Goal: Task Accomplishment & Management: Use online tool/utility

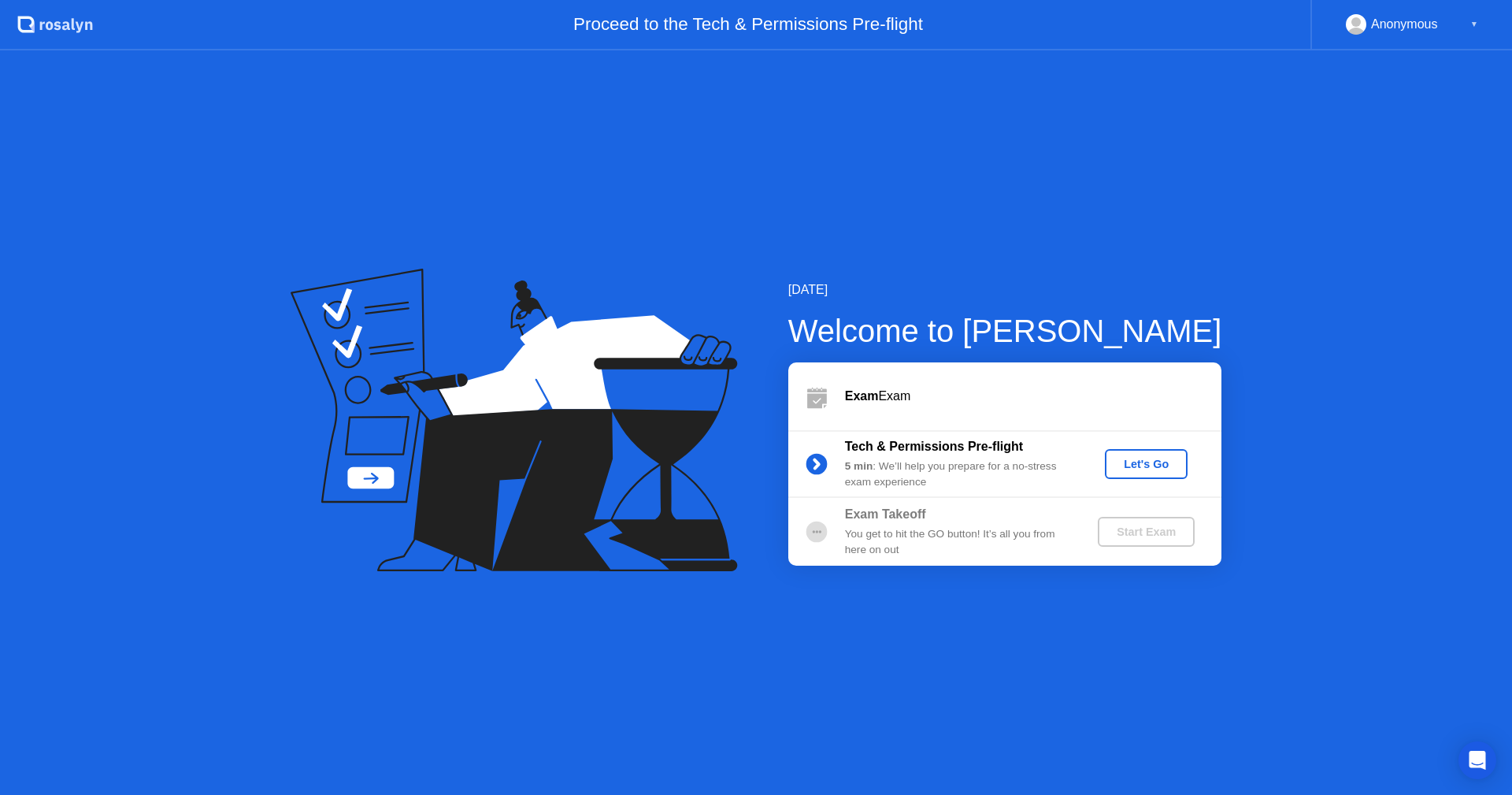
click at [1138, 467] on div "Let's Go" at bounding box center [1146, 464] width 70 height 13
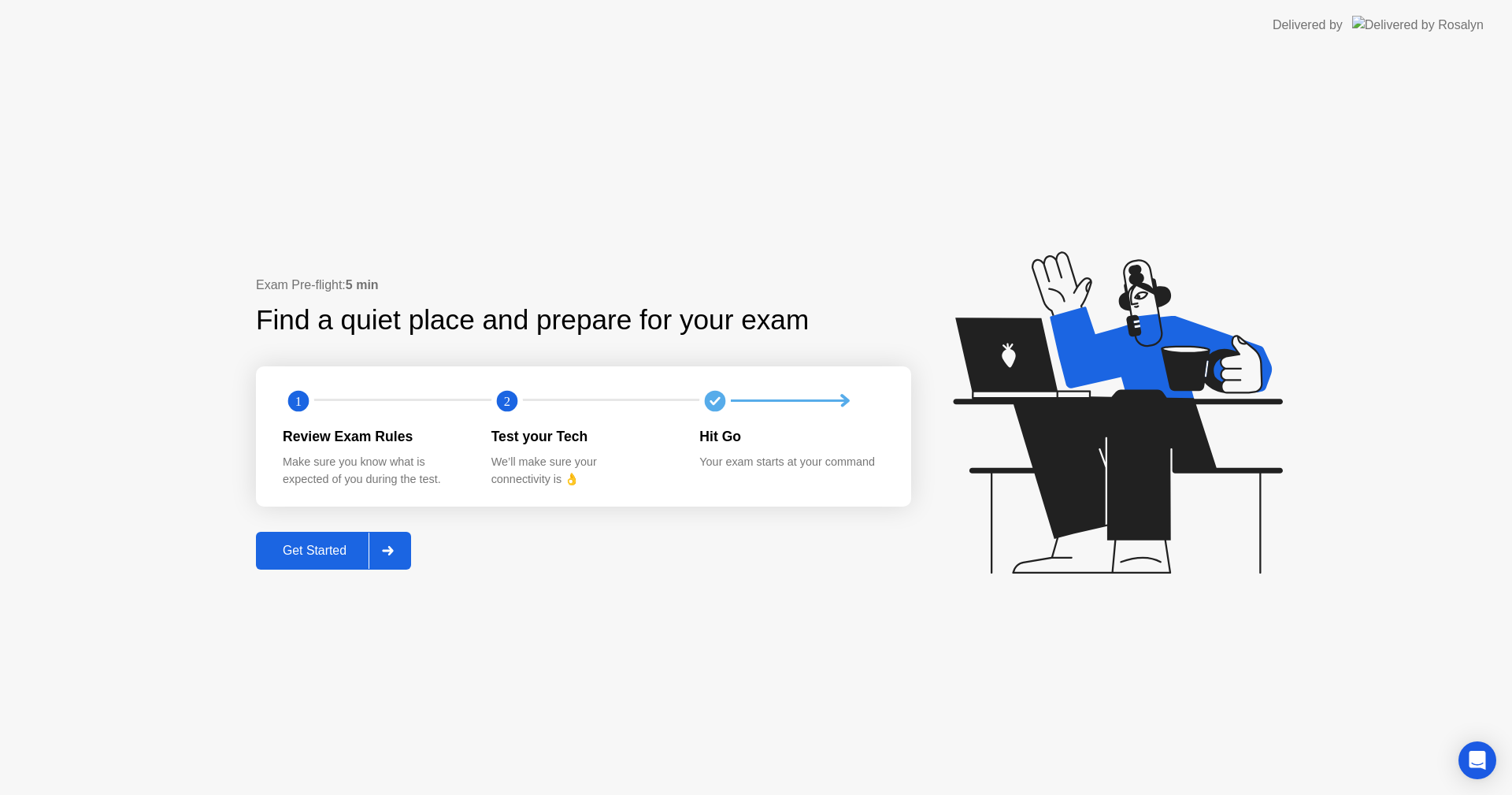
click at [316, 552] on div "Get Started" at bounding box center [315, 551] width 108 height 14
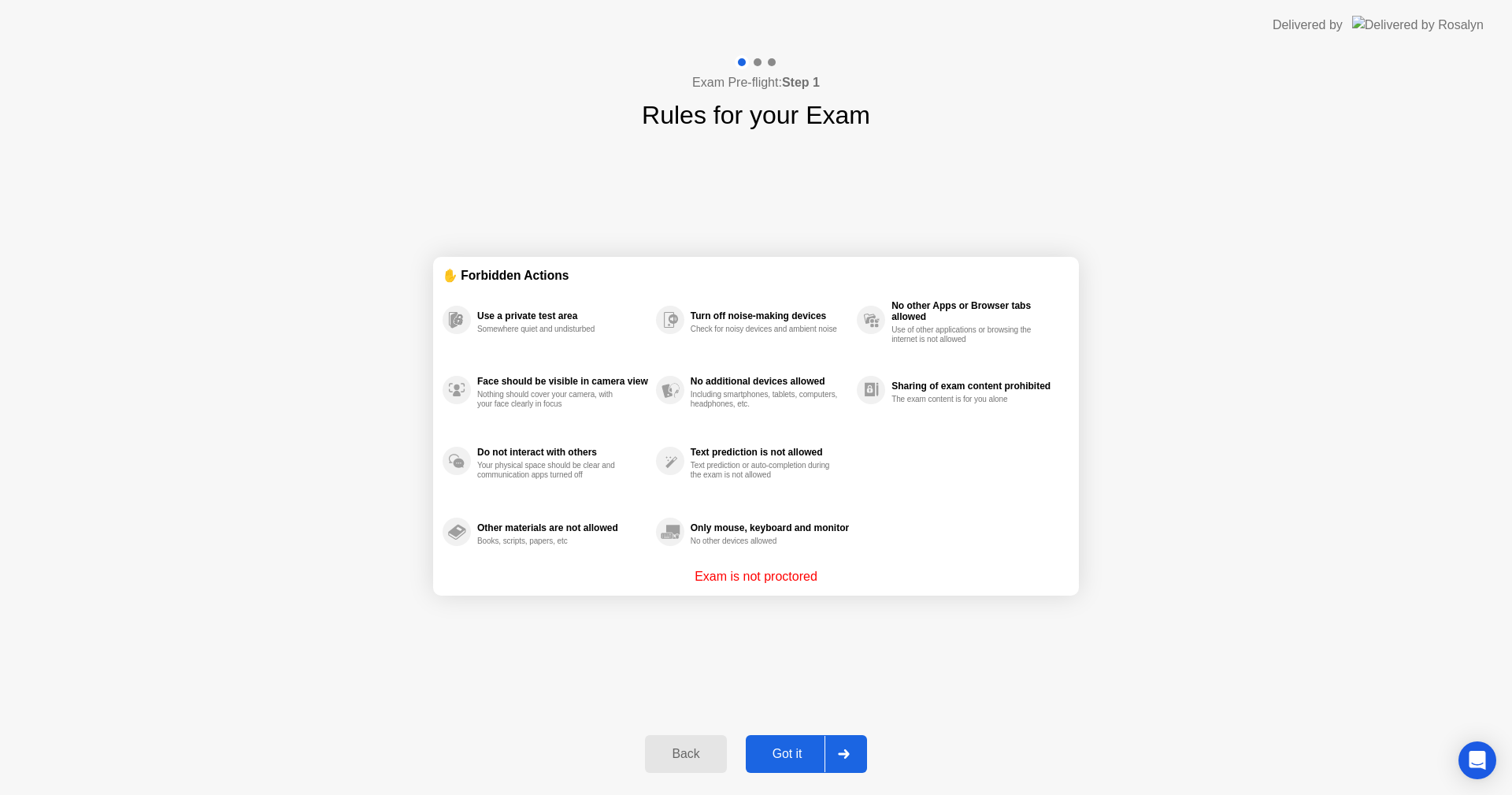
click at [783, 754] on div "Got it" at bounding box center [787, 754] width 74 height 14
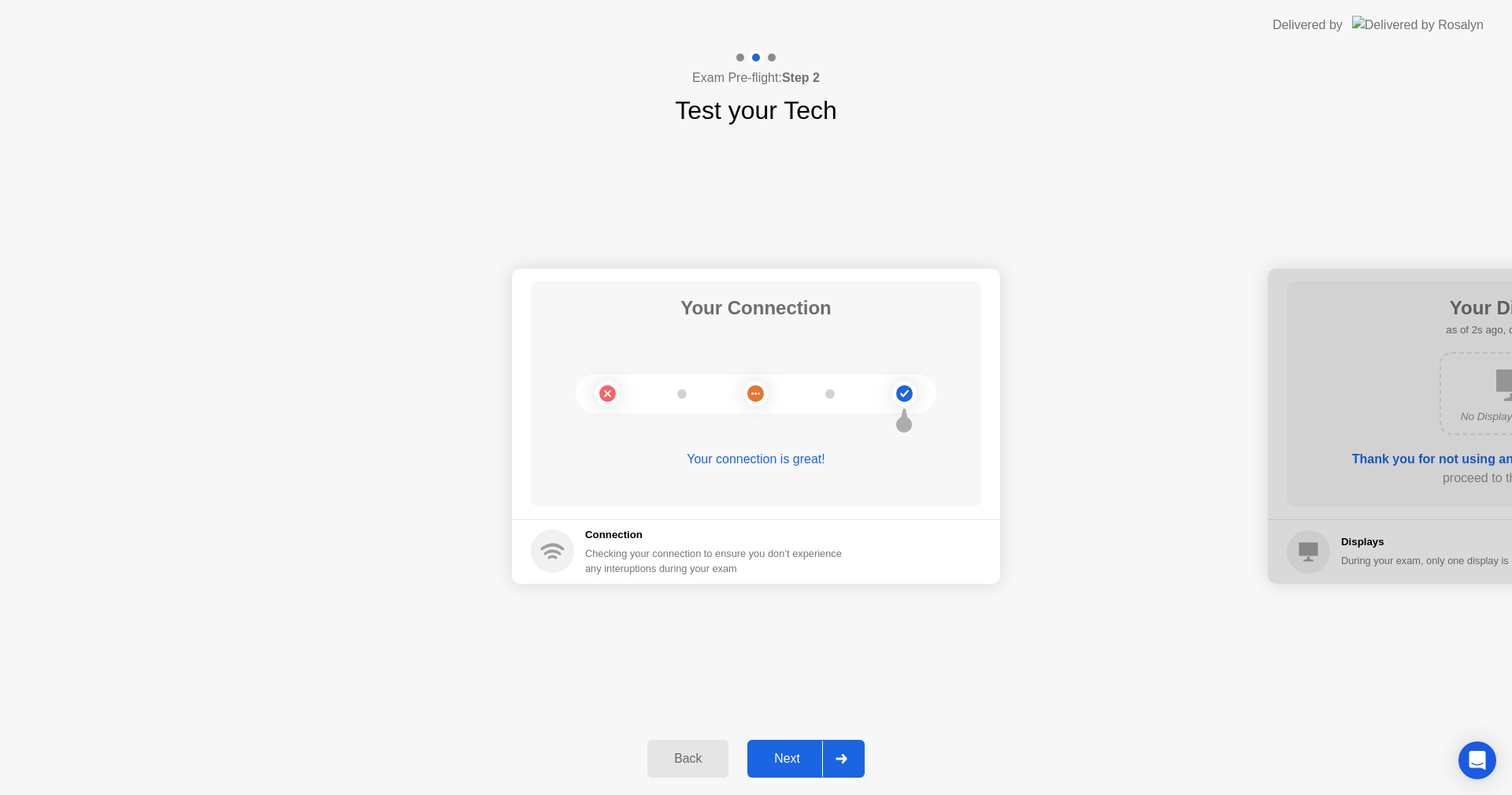
click at [798, 764] on div "Next" at bounding box center [786, 759] width 70 height 14
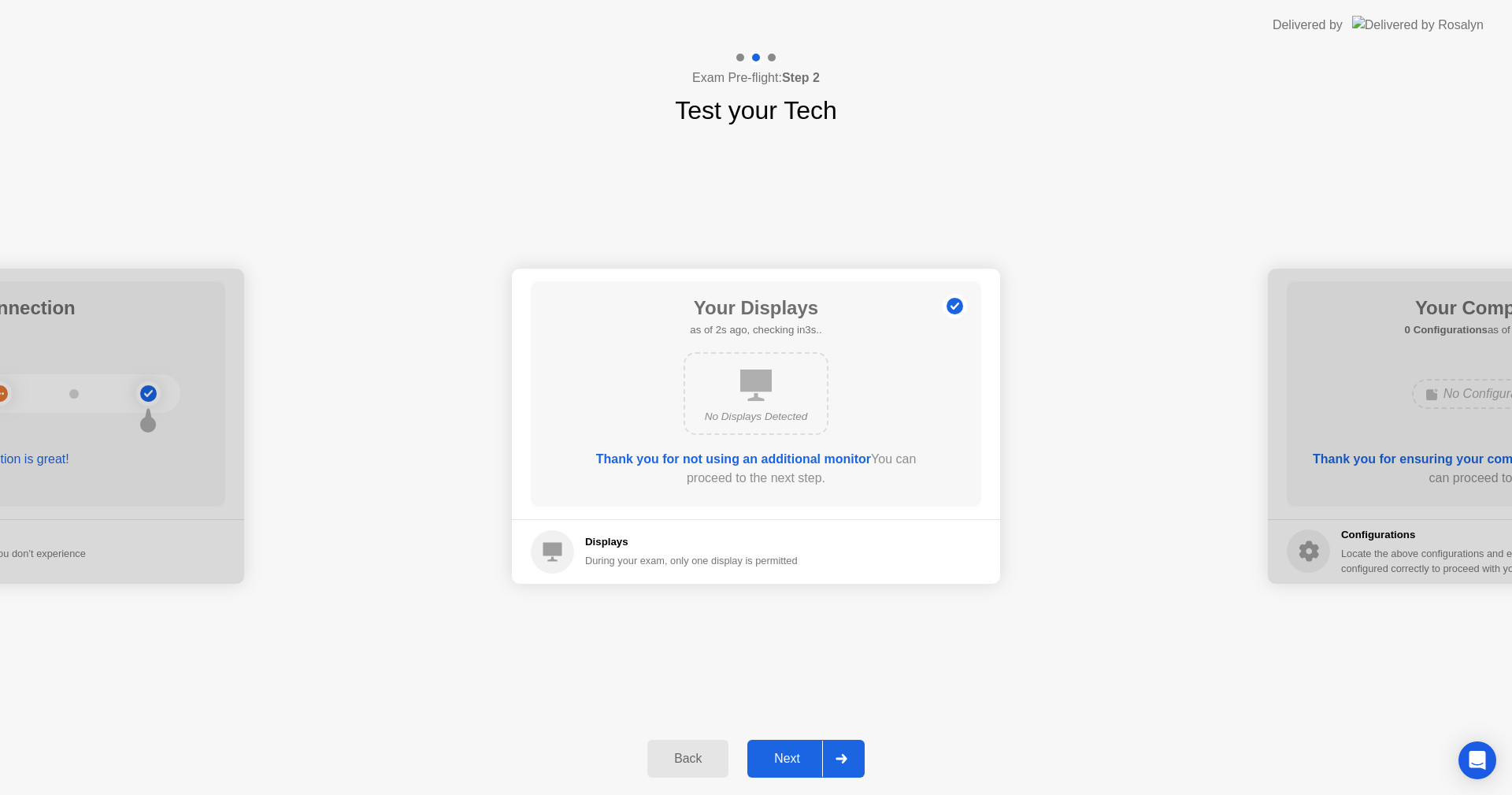
click at [796, 756] on div "Next" at bounding box center [786, 759] width 70 height 14
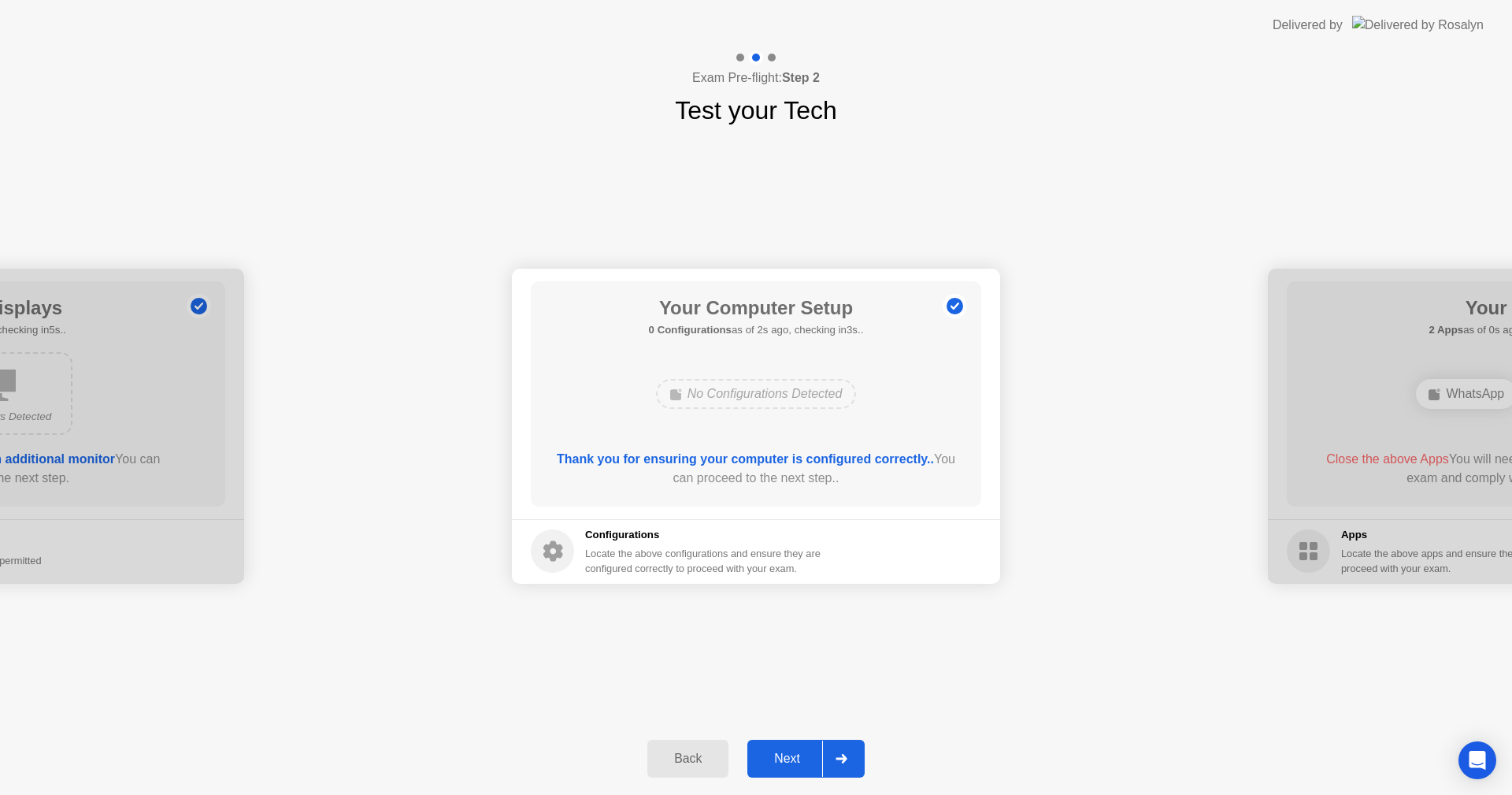
click at [796, 756] on div "Next" at bounding box center [786, 759] width 70 height 14
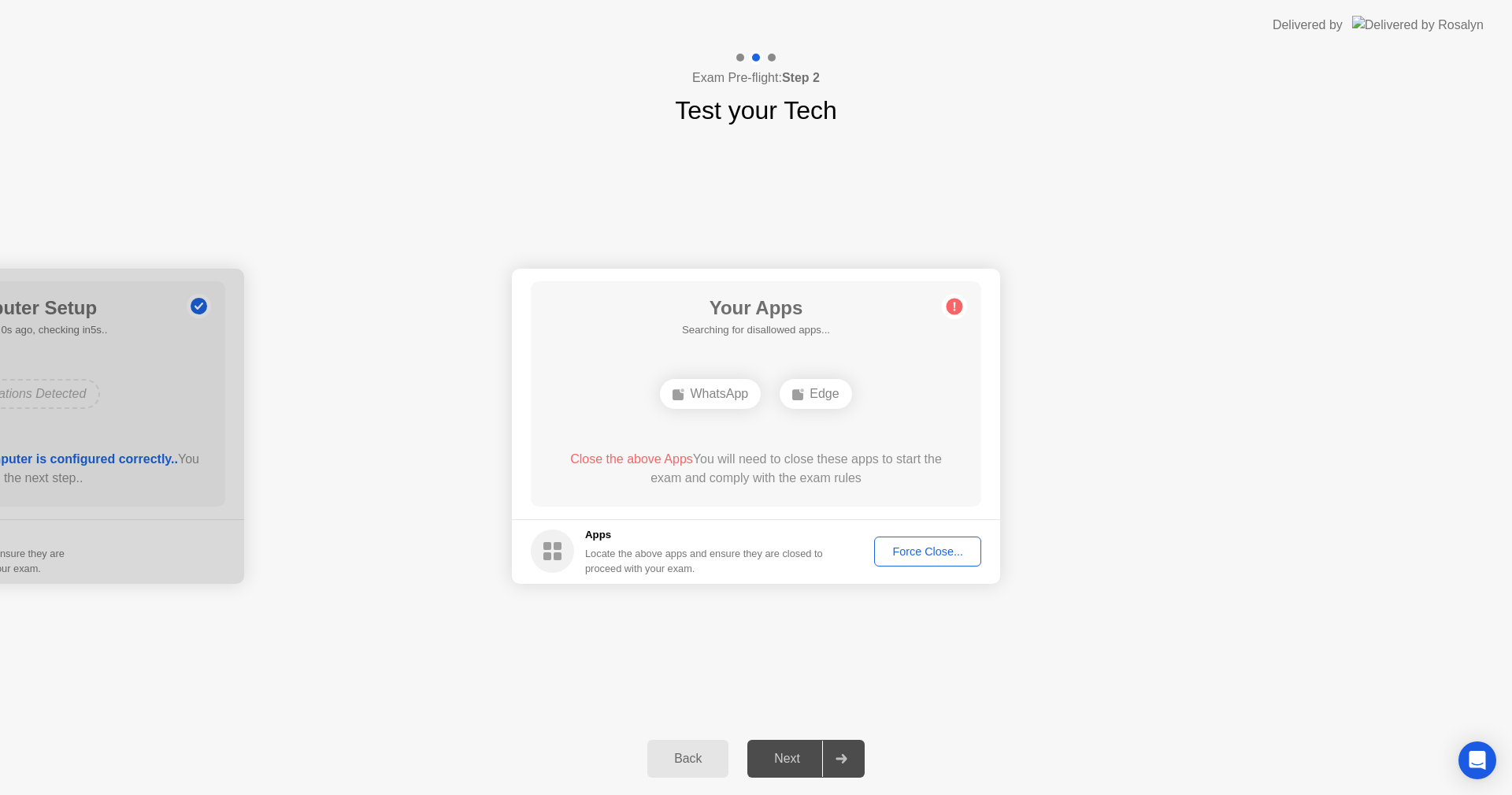
click at [929, 551] on div "Force Close..." at bounding box center [928, 552] width 96 height 13
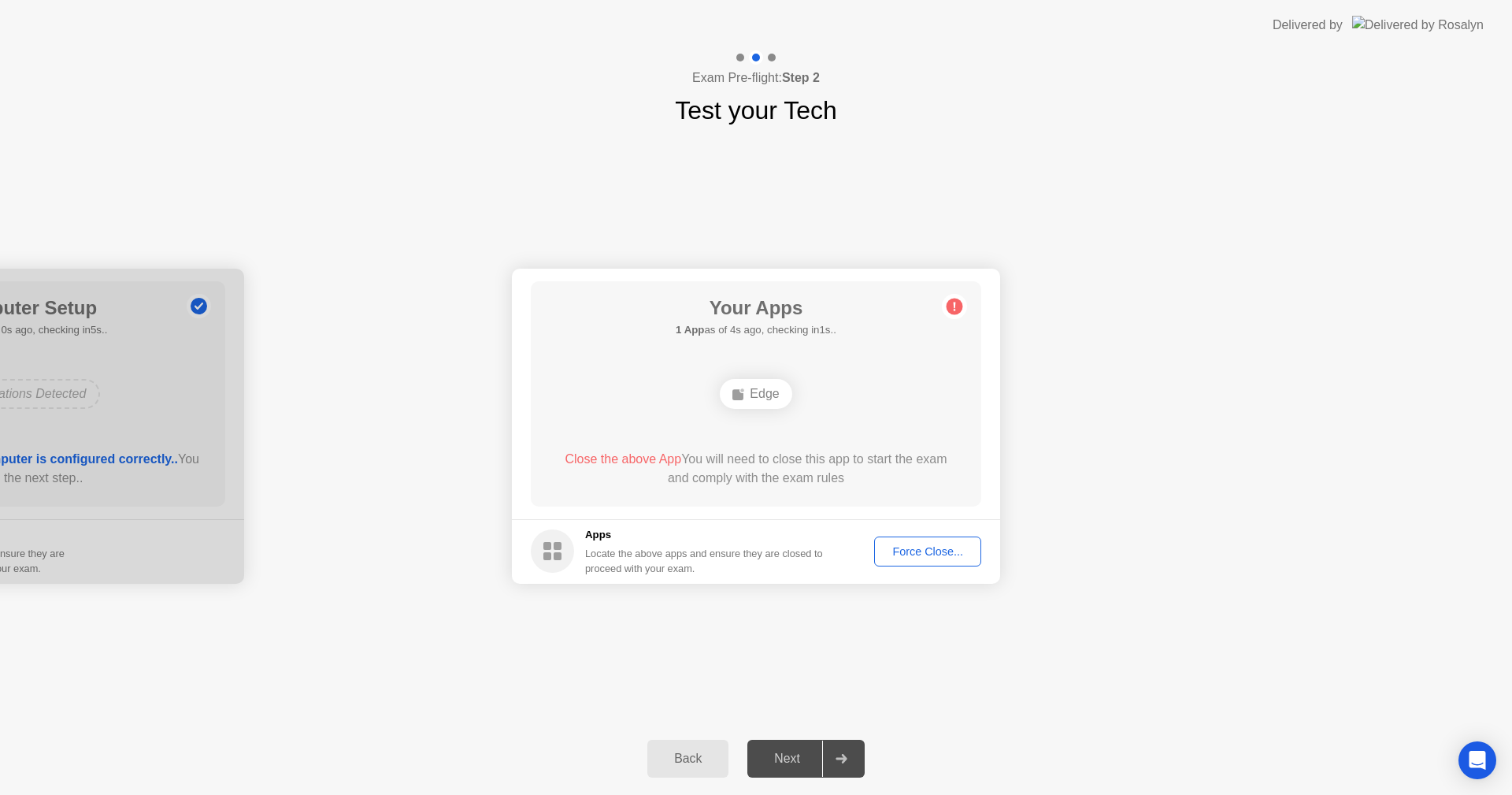
click at [1104, 661] on div "Your Connection Your connection is great! Connection Checking your connection t…" at bounding box center [756, 426] width 1512 height 593
click at [912, 539] on div "Force Close..." at bounding box center [921, 545] width 96 height 13
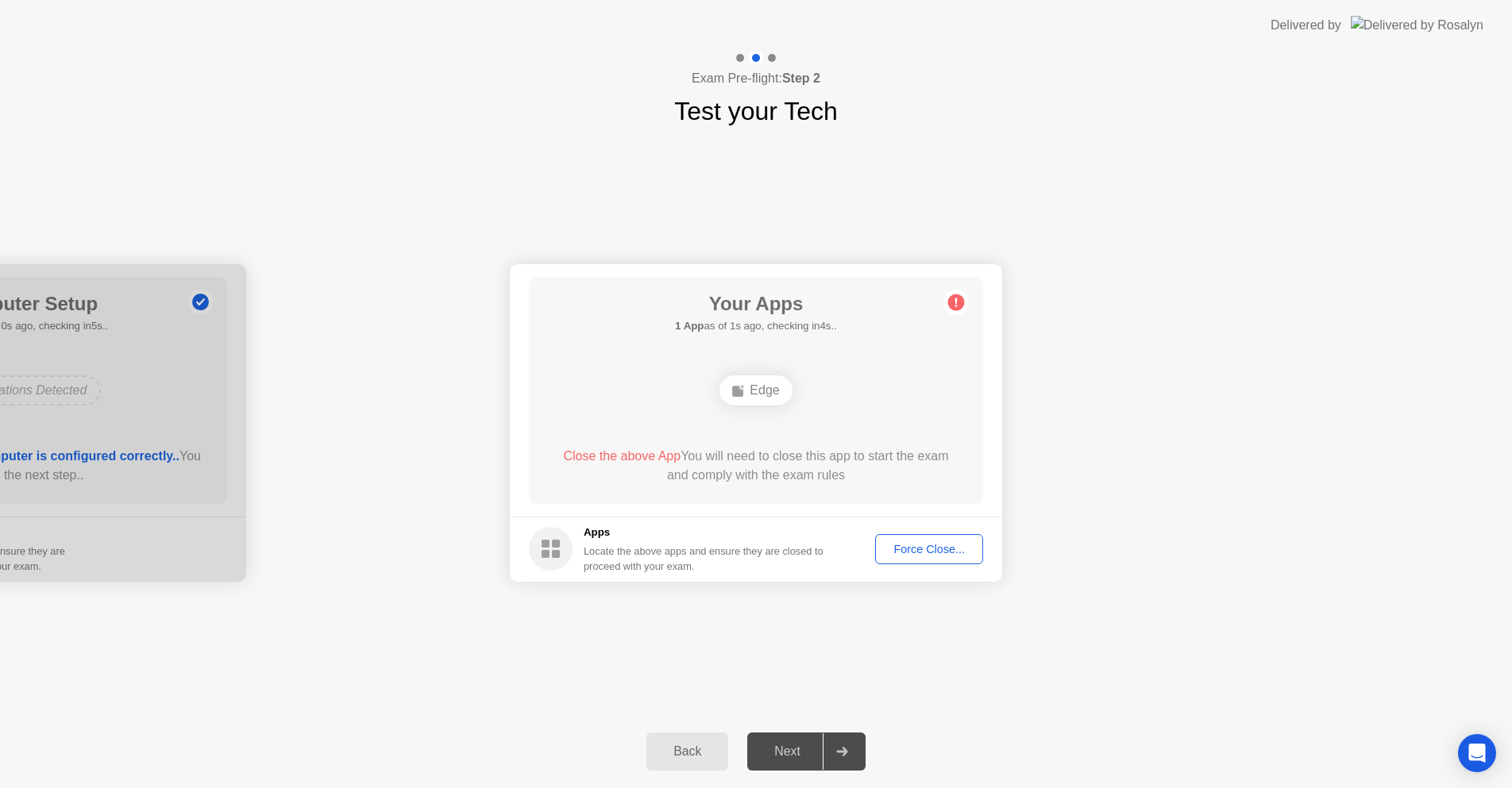
click at [763, 393] on div "Edge" at bounding box center [755, 390] width 72 height 30
click at [381, 158] on div "Your Connection Your connection is great! Connection Checking your connection t…" at bounding box center [756, 422] width 1512 height 585
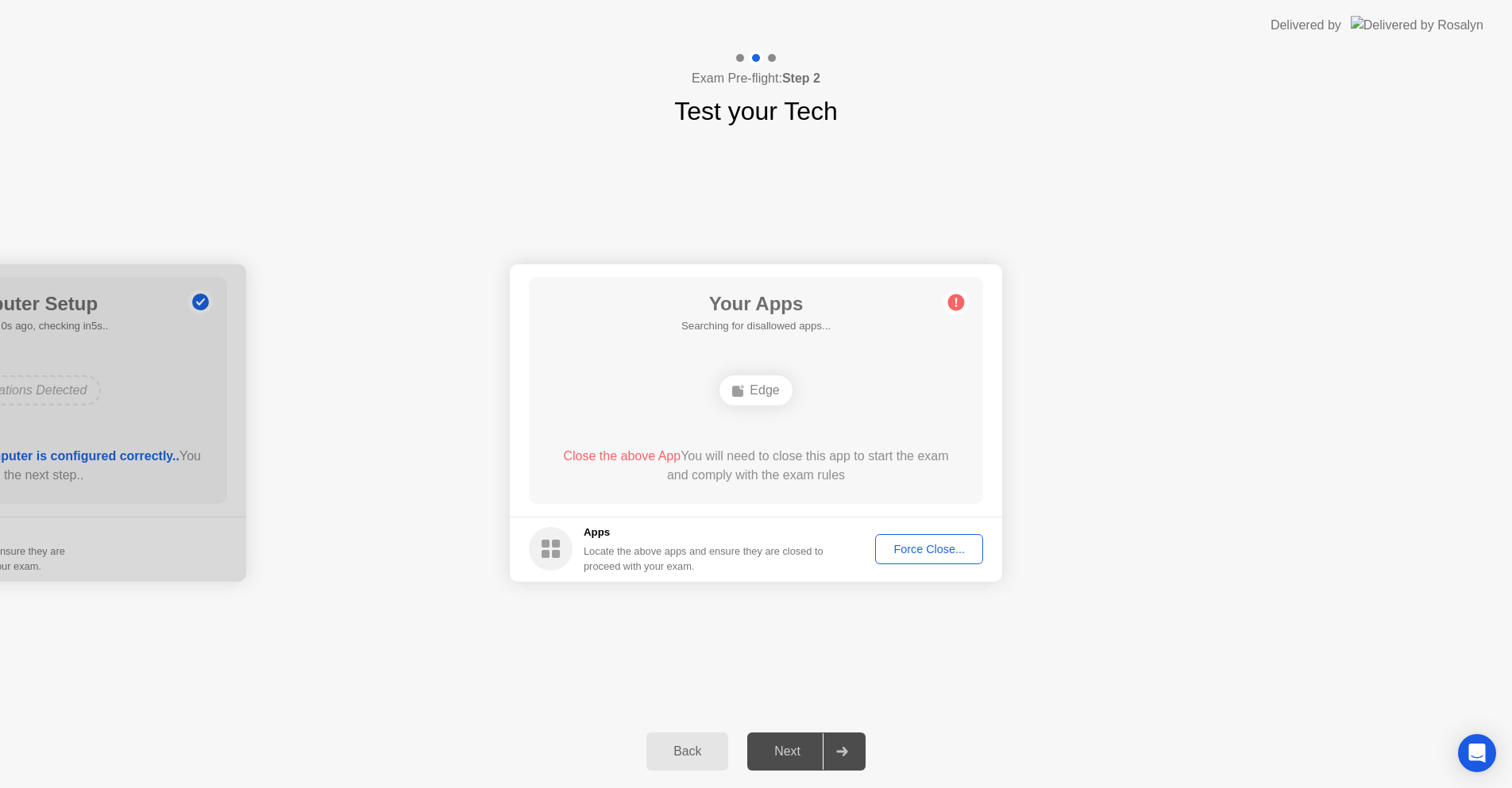
click at [915, 543] on div "Force Close..." at bounding box center [929, 549] width 97 height 13
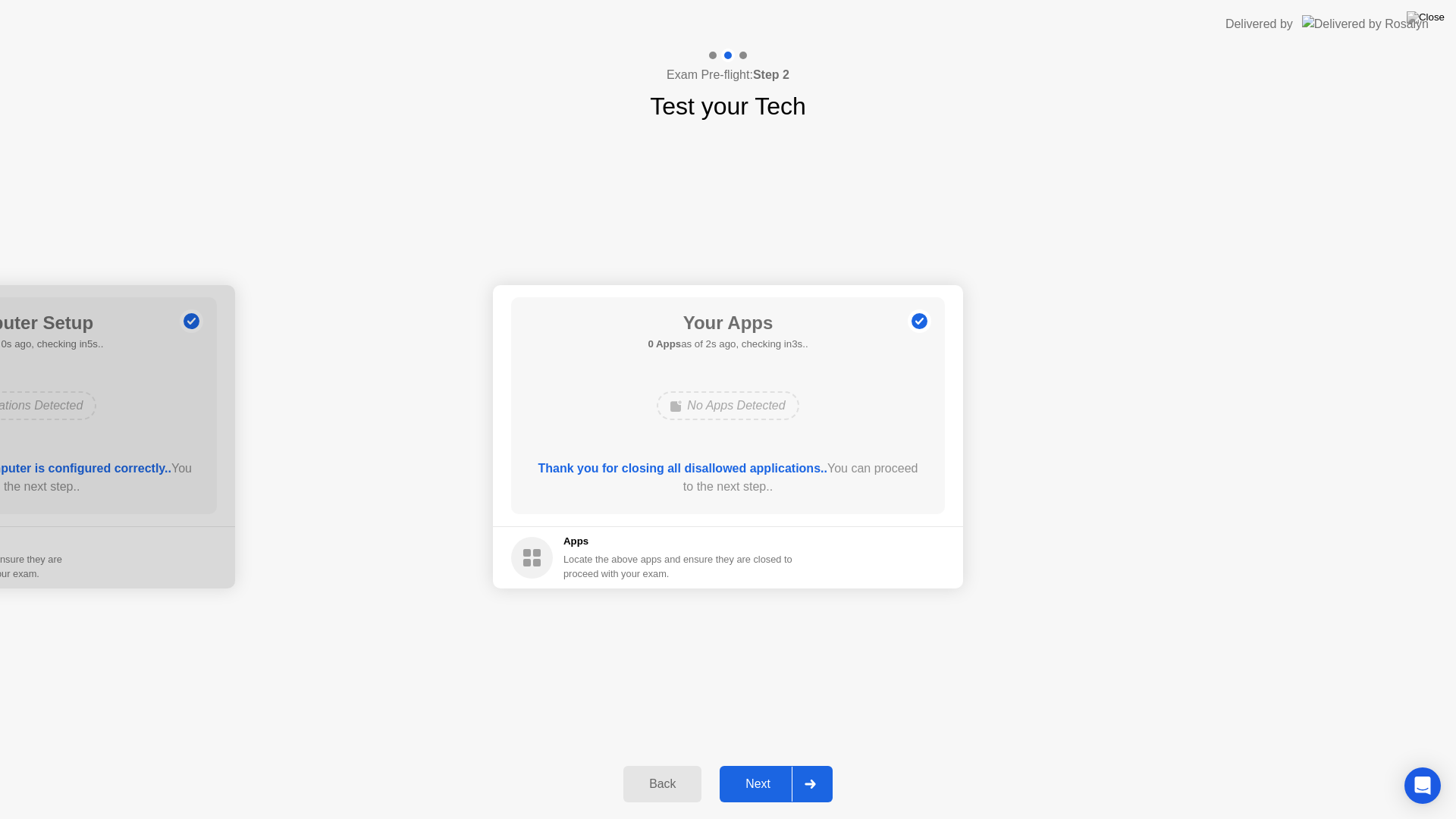
click at [762, 764] on button "Next" at bounding box center [776, 783] width 113 height 36
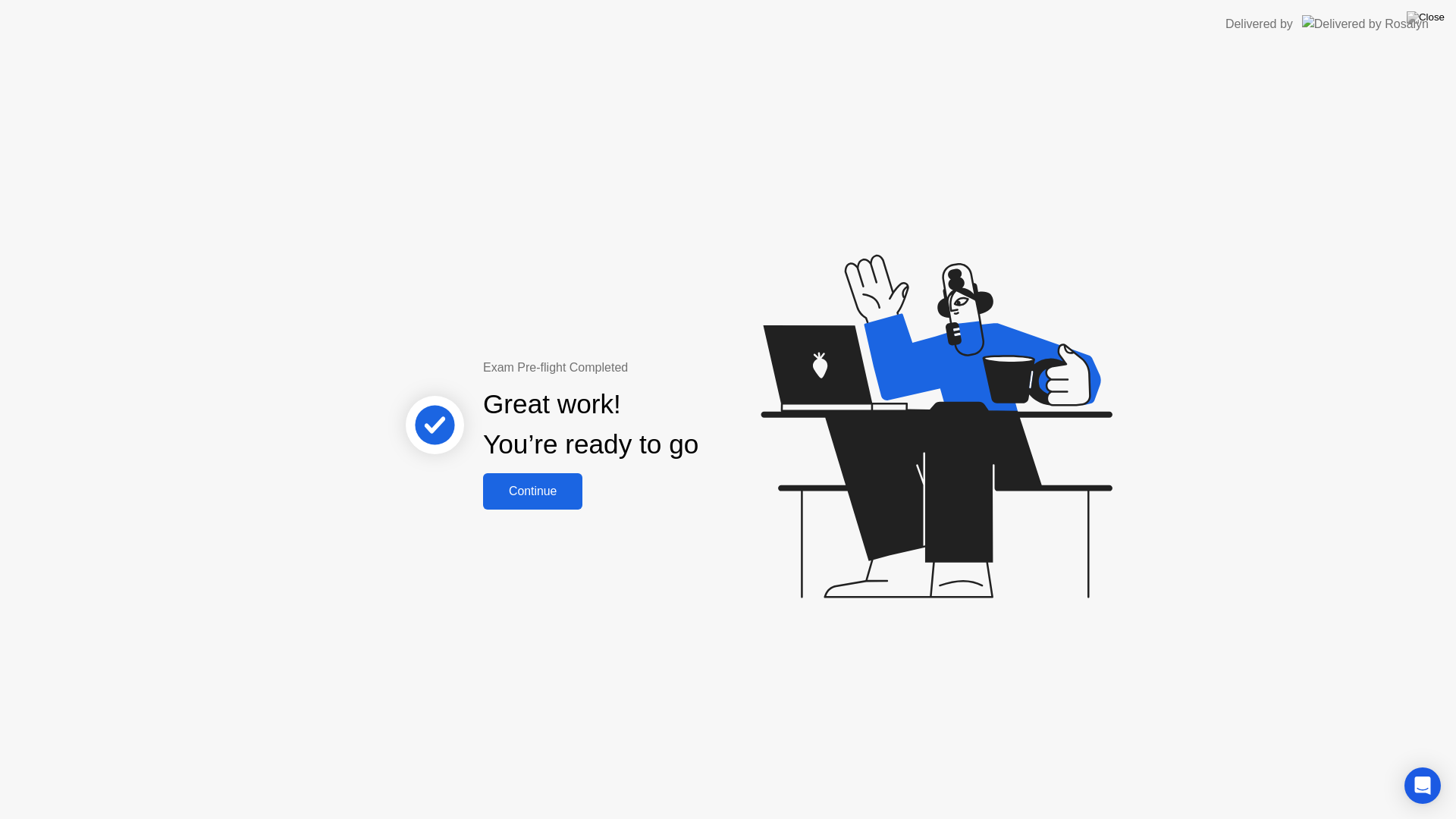
click at [559, 498] on div "Continue" at bounding box center [532, 491] width 90 height 14
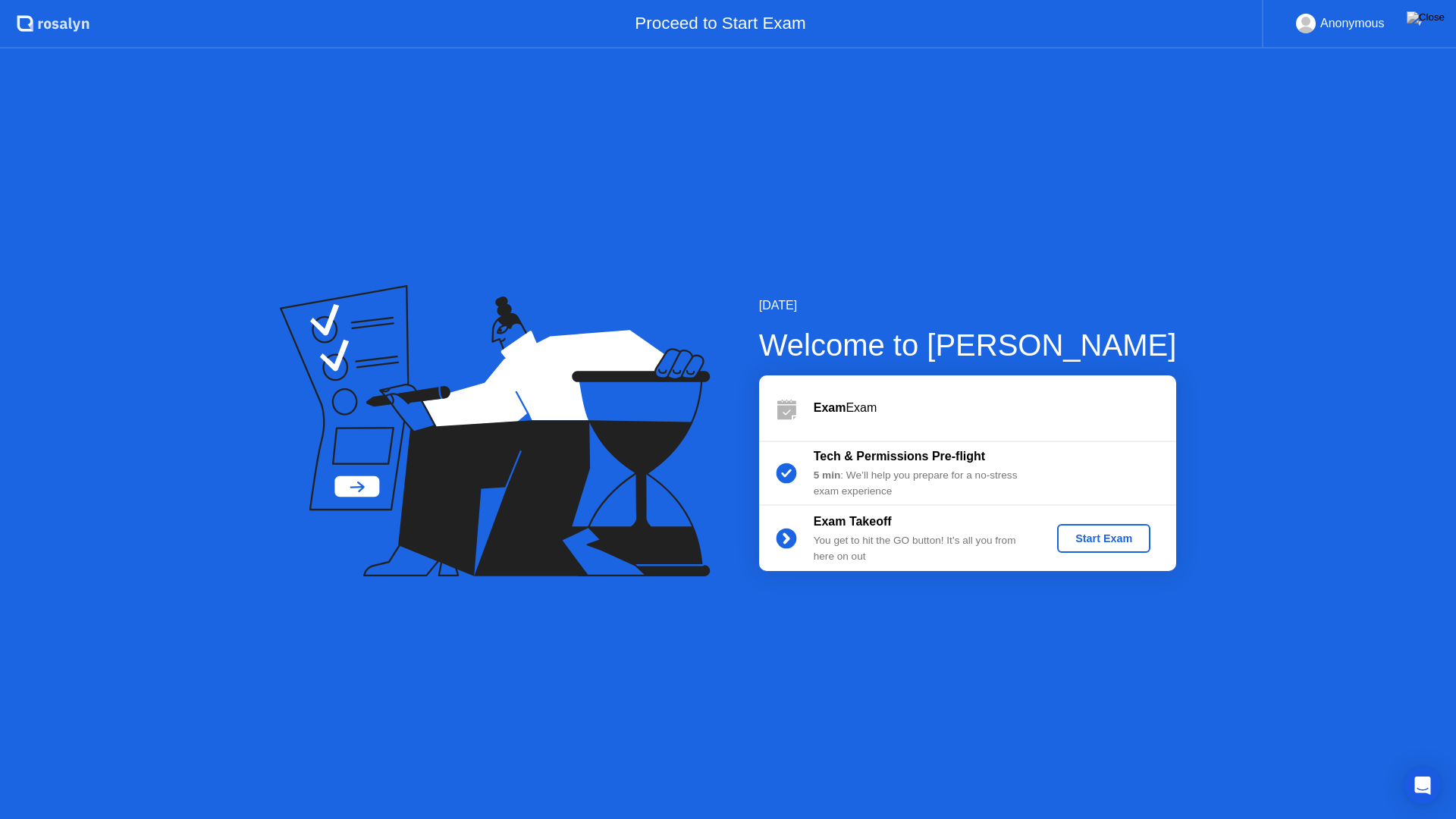
click at [1104, 542] on div "Start Exam" at bounding box center [1104, 539] width 81 height 12
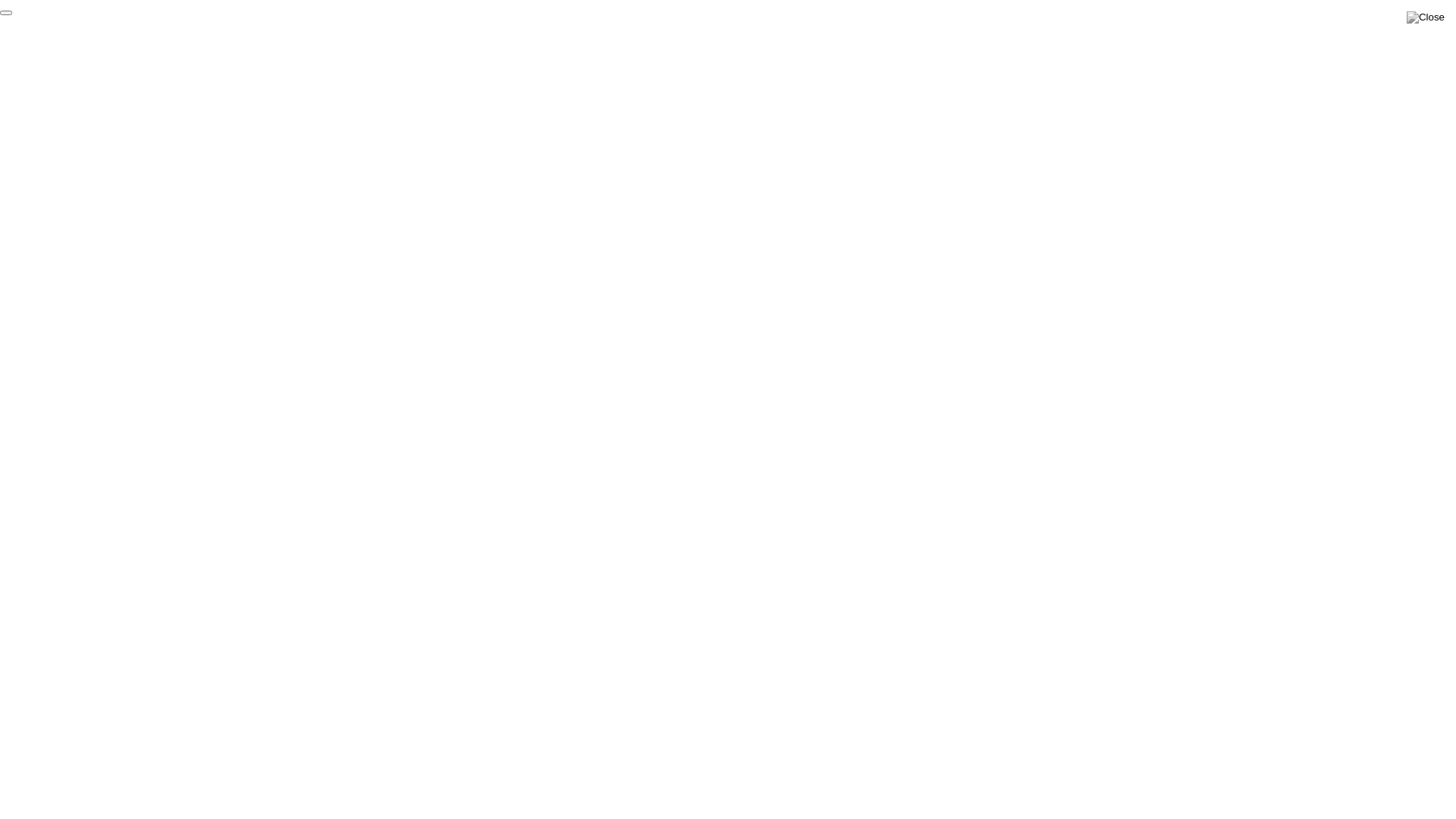
click div "End Proctoring Session"
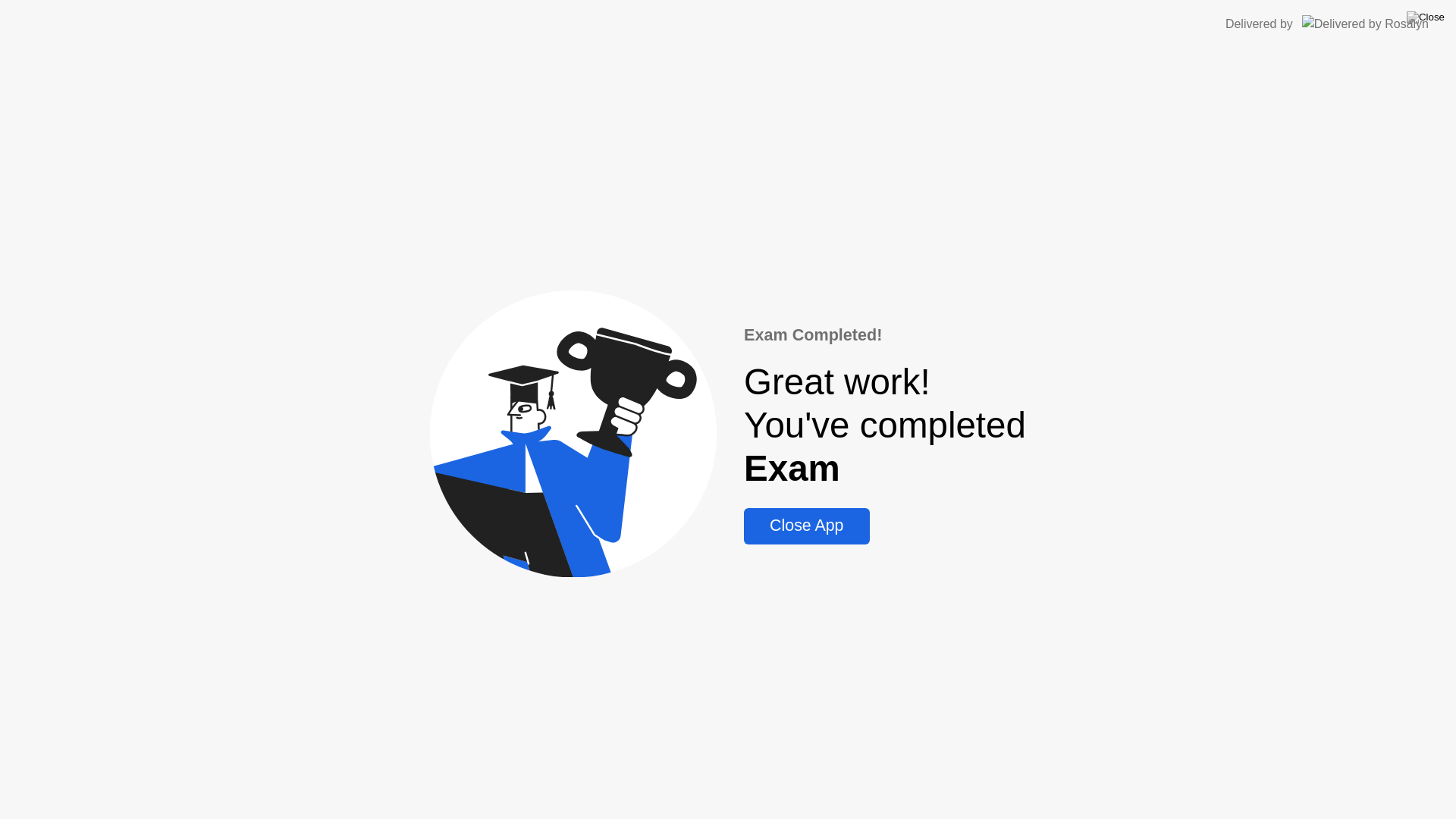
click at [828, 530] on div "Close App" at bounding box center [807, 525] width 116 height 19
